Goal: Task Accomplishment & Management: Manage account settings

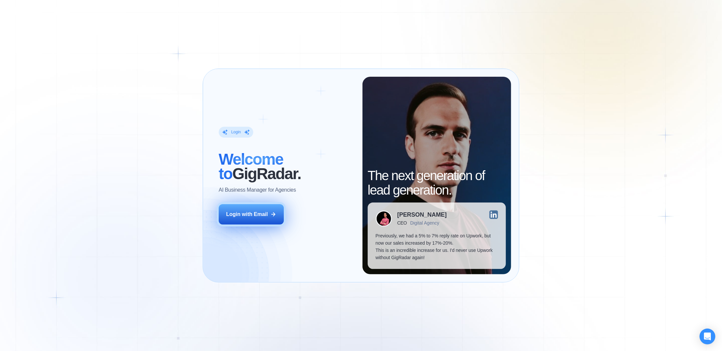
click at [270, 211] on button "Login with Email" at bounding box center [251, 214] width 65 height 20
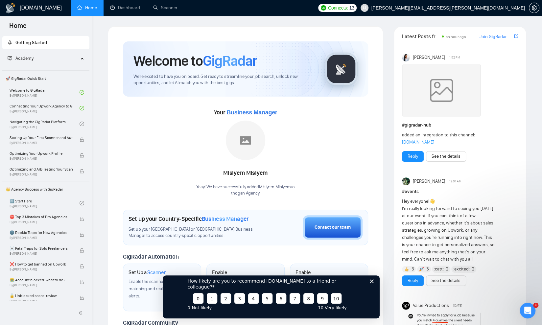
click at [371, 283] on icon "Close survey" at bounding box center [372, 281] width 4 height 4
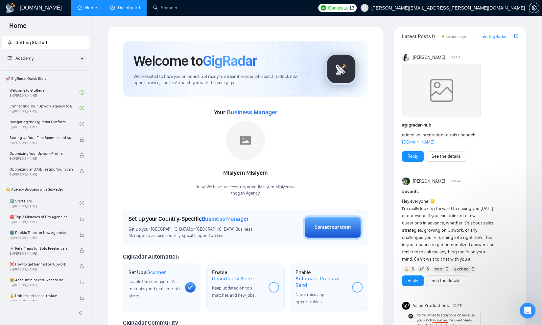
click at [118, 9] on link "Dashboard" at bounding box center [125, 8] width 30 height 6
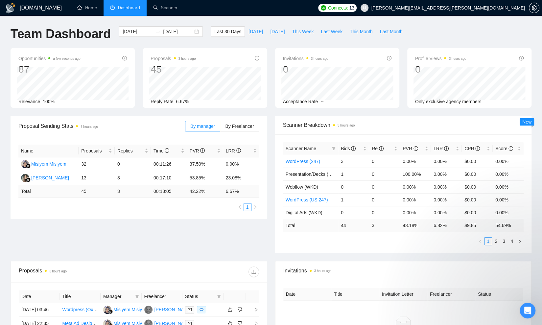
click at [177, 240] on div "Proposal Sending Stats 3 hours ago By manager By Freelancer Name Proposals Repl…" at bounding box center [271, 188] width 529 height 145
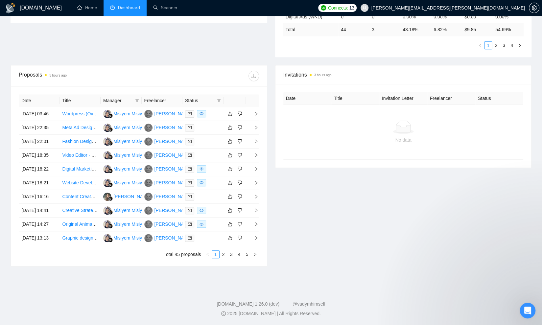
scroll to position [223, 0]
click at [256, 111] on icon "right" at bounding box center [256, 113] width 5 height 5
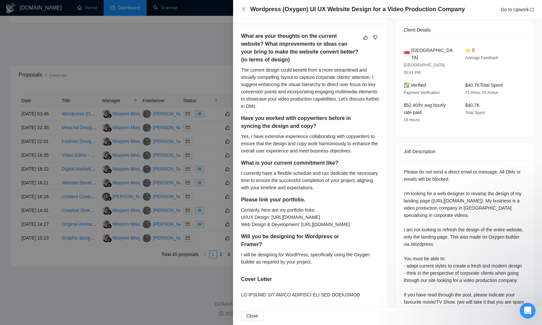
scroll to position [33, 0]
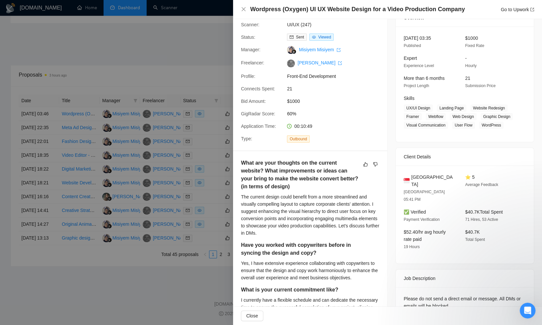
click at [204, 46] on div at bounding box center [271, 162] width 542 height 325
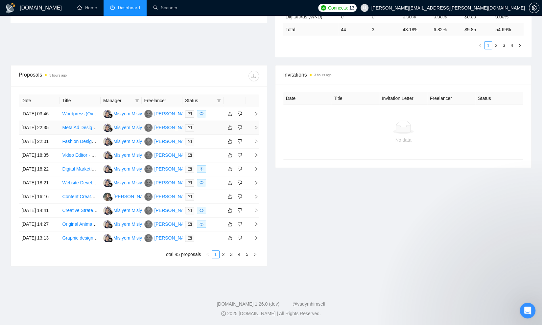
click at [254, 125] on icon "right" at bounding box center [256, 127] width 5 height 5
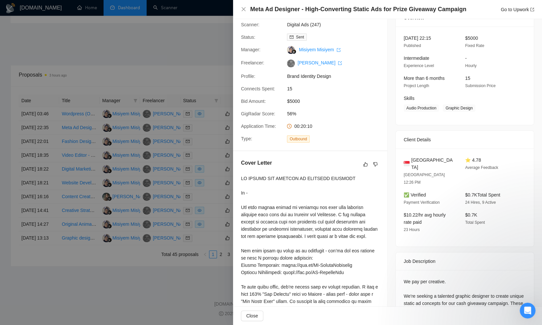
click at [208, 50] on div at bounding box center [271, 162] width 542 height 325
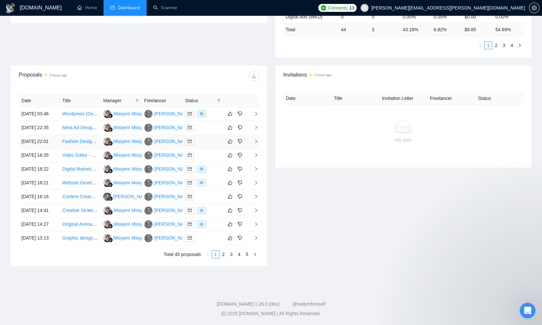
click at [257, 139] on icon "right" at bounding box center [256, 141] width 2 height 4
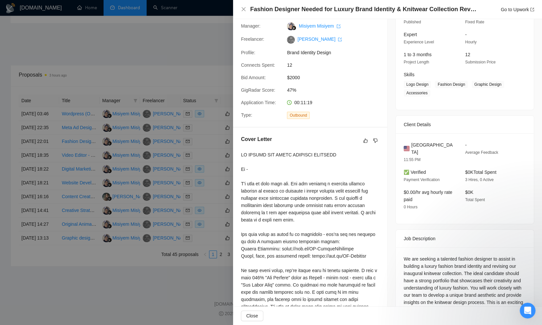
scroll to position [48, 0]
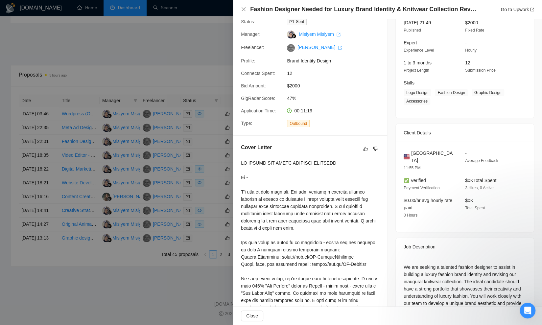
click at [170, 43] on div at bounding box center [271, 162] width 542 height 325
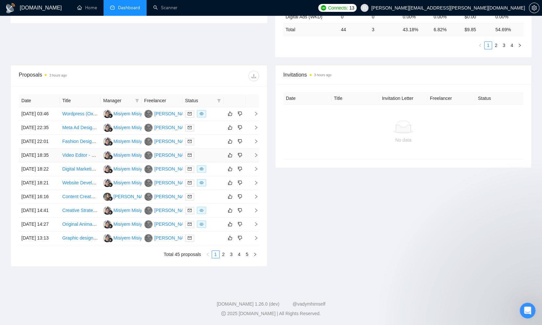
click at [256, 153] on icon "right" at bounding box center [256, 155] width 5 height 5
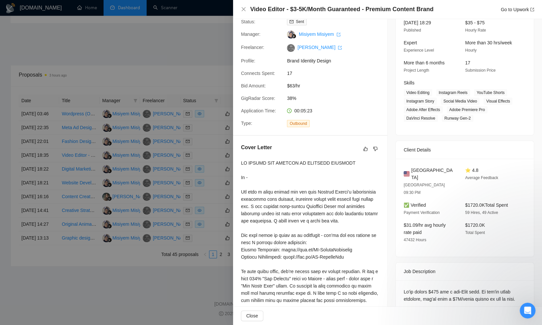
click at [195, 53] on div at bounding box center [271, 162] width 542 height 325
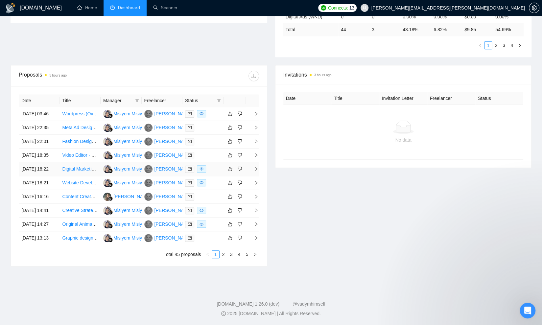
click at [255, 169] on icon "right" at bounding box center [256, 169] width 5 height 5
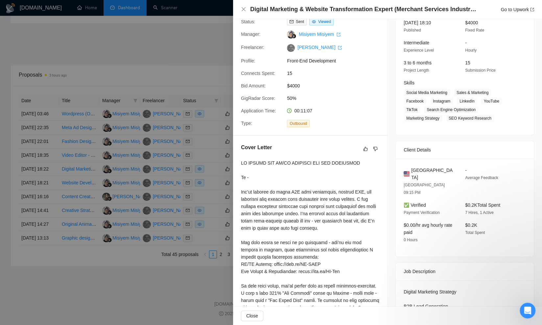
click at [210, 46] on div at bounding box center [271, 162] width 542 height 325
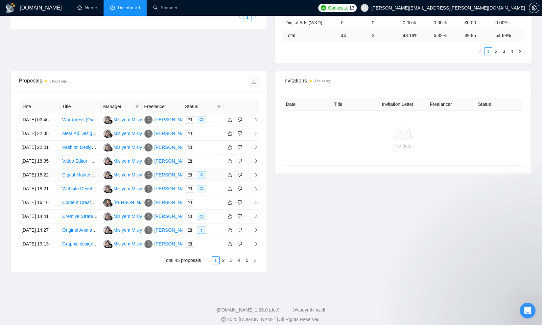
scroll to position [223, 0]
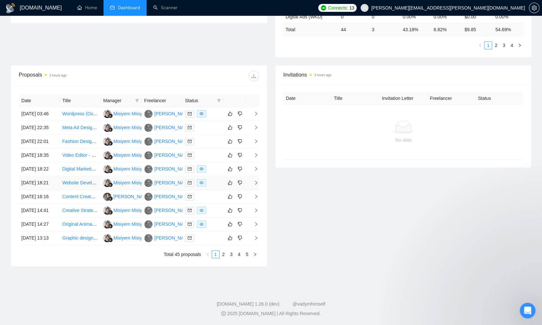
click at [255, 185] on icon "right" at bounding box center [256, 183] width 5 height 5
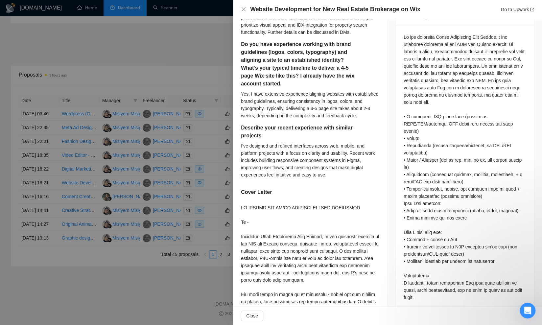
scroll to position [416, 0]
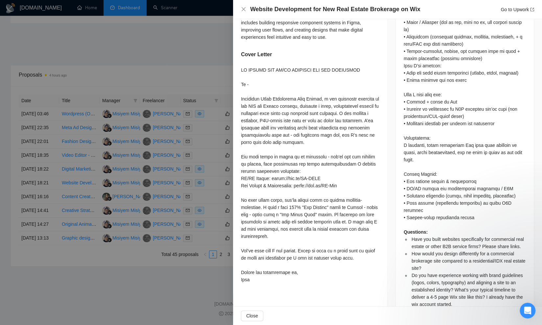
drag, startPoint x: 5, startPoint y: 101, endPoint x: 0, endPoint y: 102, distance: 4.9
click at [1, 101] on div at bounding box center [271, 162] width 542 height 325
